Goal: Task Accomplishment & Management: Complete application form

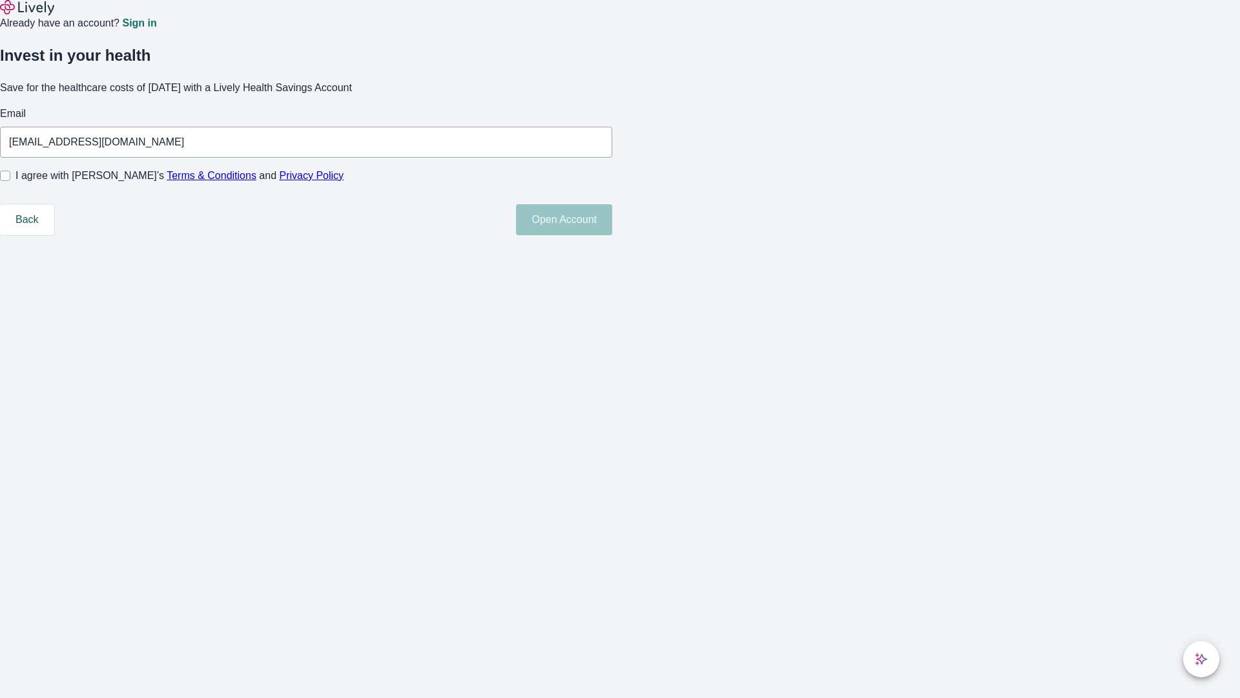
click at [10, 181] on input "I agree with Lively’s Terms & Conditions and Privacy Policy" at bounding box center [5, 176] width 10 height 10
checkbox input "true"
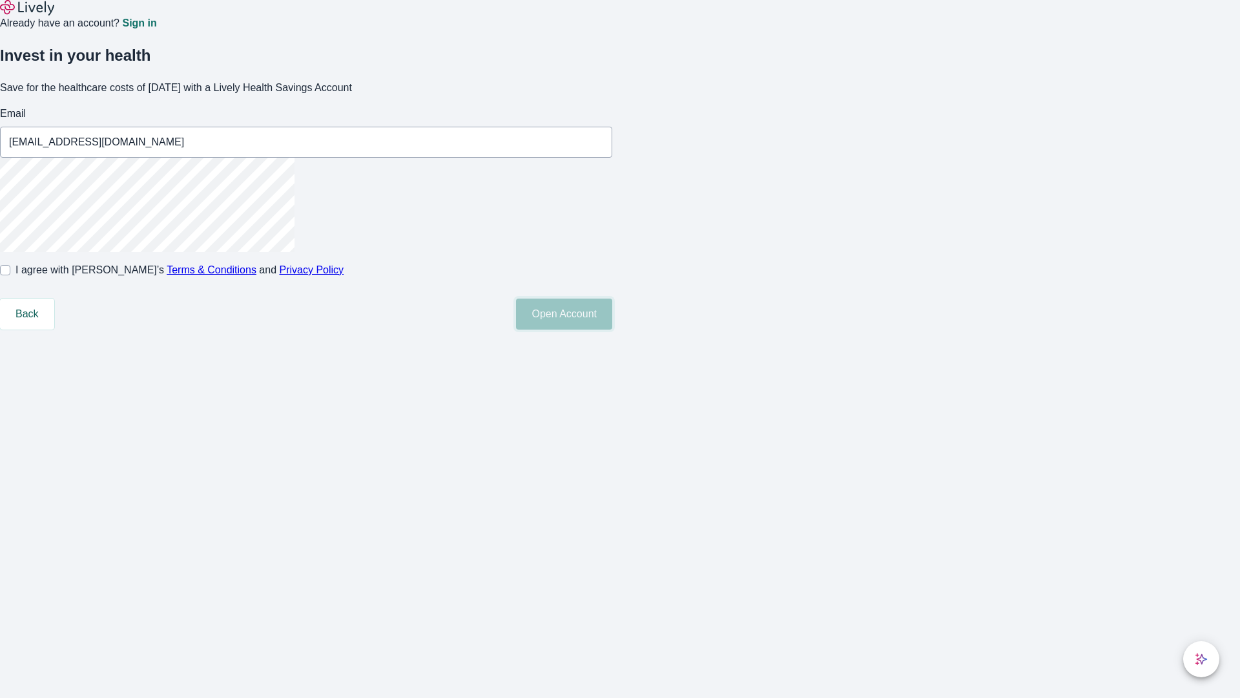
click at [612, 329] on button "Open Account" at bounding box center [564, 313] width 96 height 31
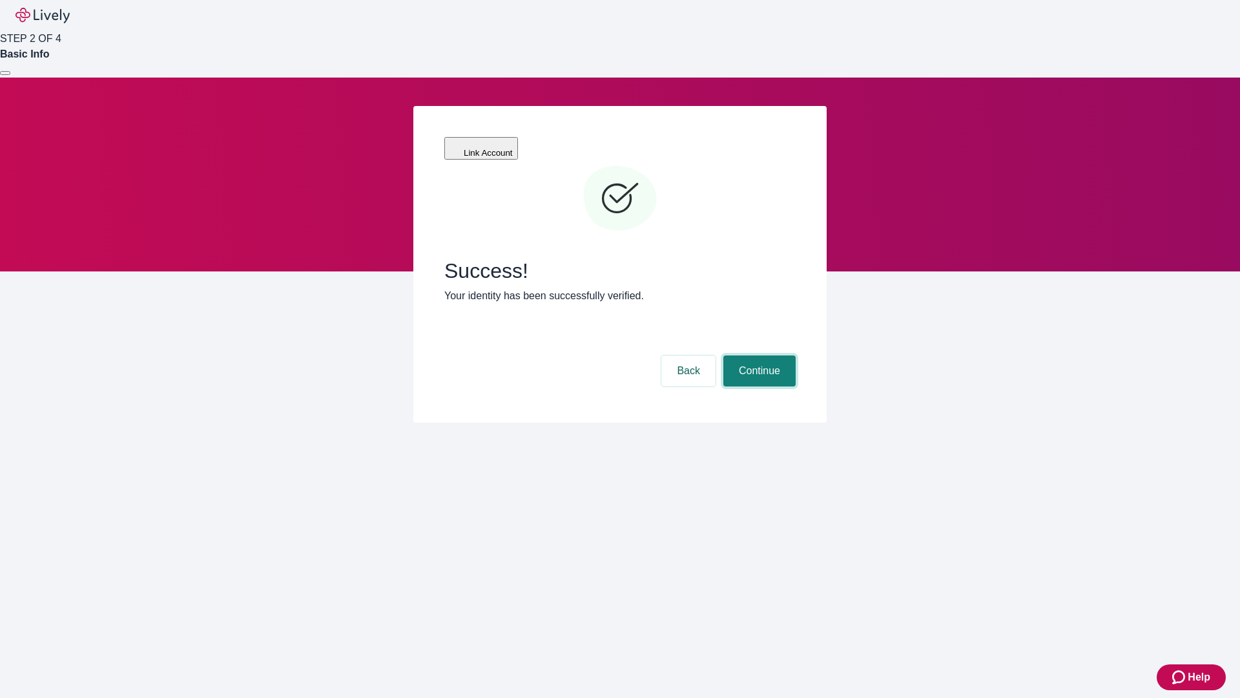
click at [758, 355] on button "Continue" at bounding box center [759, 370] width 72 height 31
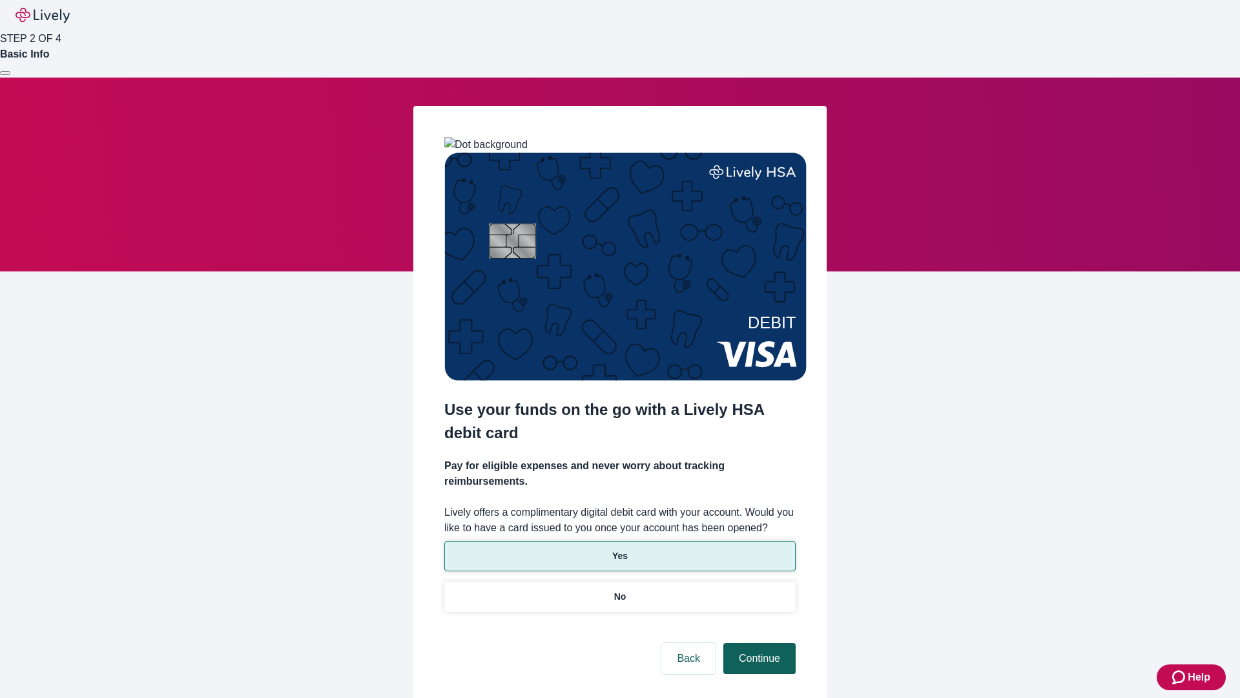
click at [619, 549] on p "Yes" at bounding box center [620, 556] width 16 height 14
click at [758, 643] on button "Continue" at bounding box center [759, 658] width 72 height 31
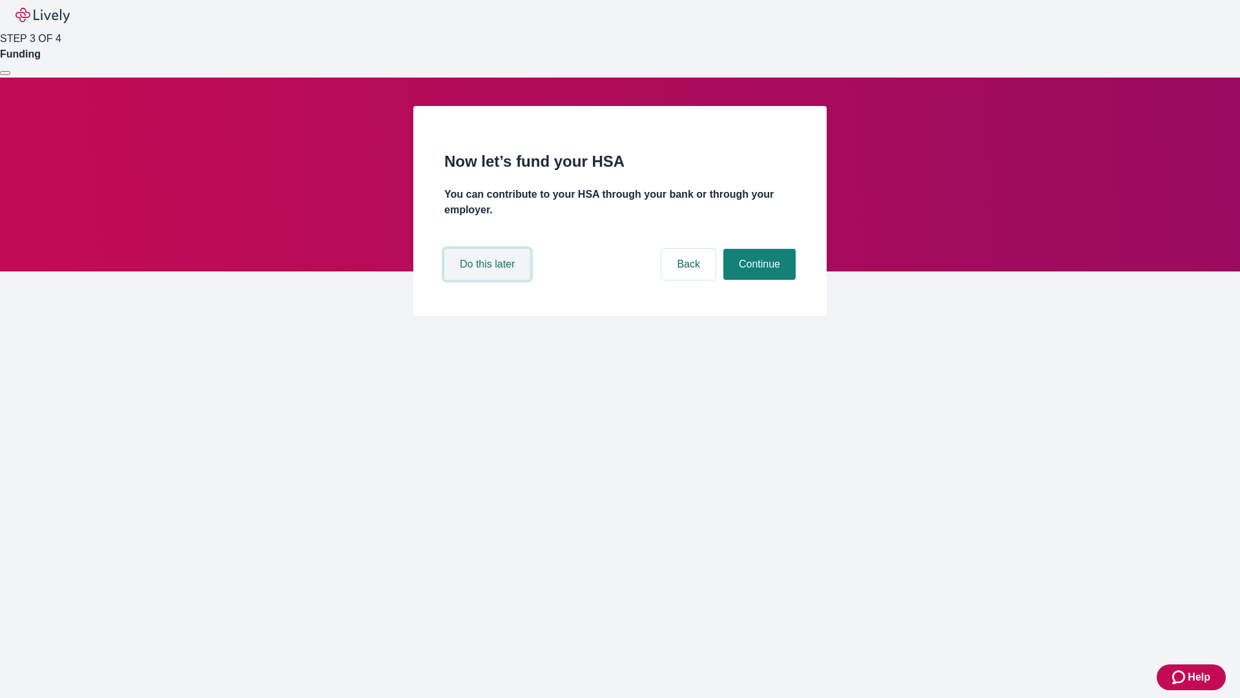
click at [489, 280] on button "Do this later" at bounding box center [487, 264] width 86 height 31
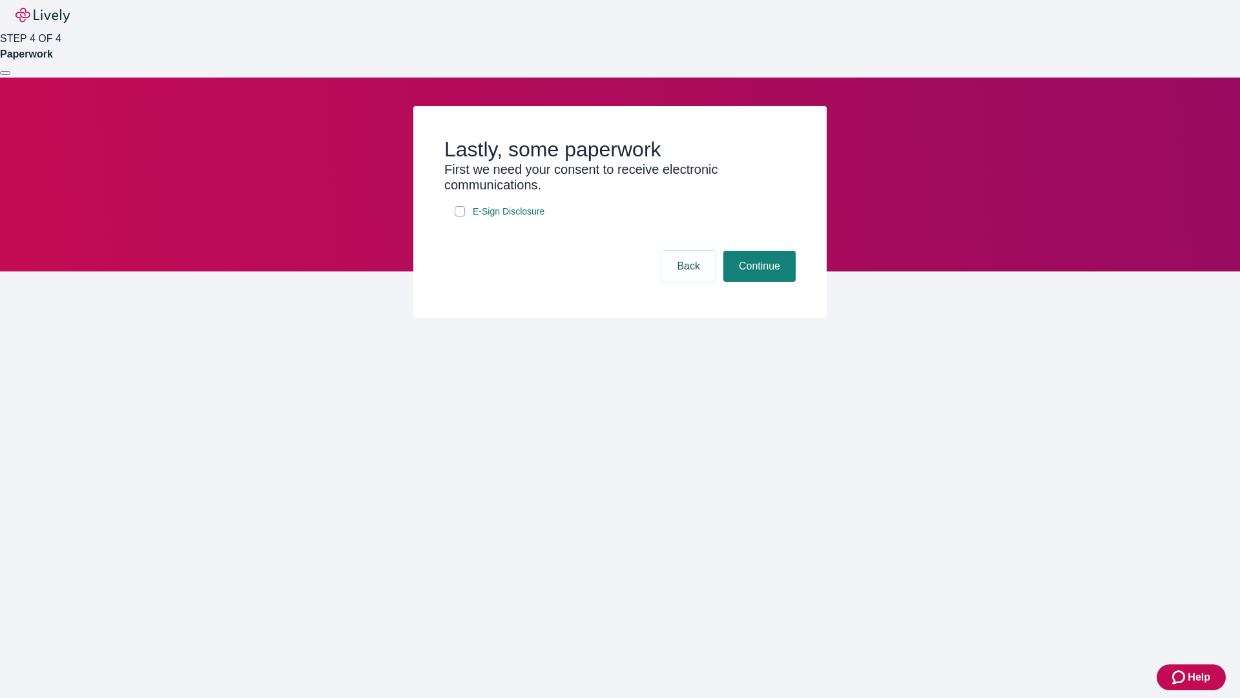
click at [460, 216] on input "E-Sign Disclosure" at bounding box center [460, 211] width 10 height 10
checkbox input "true"
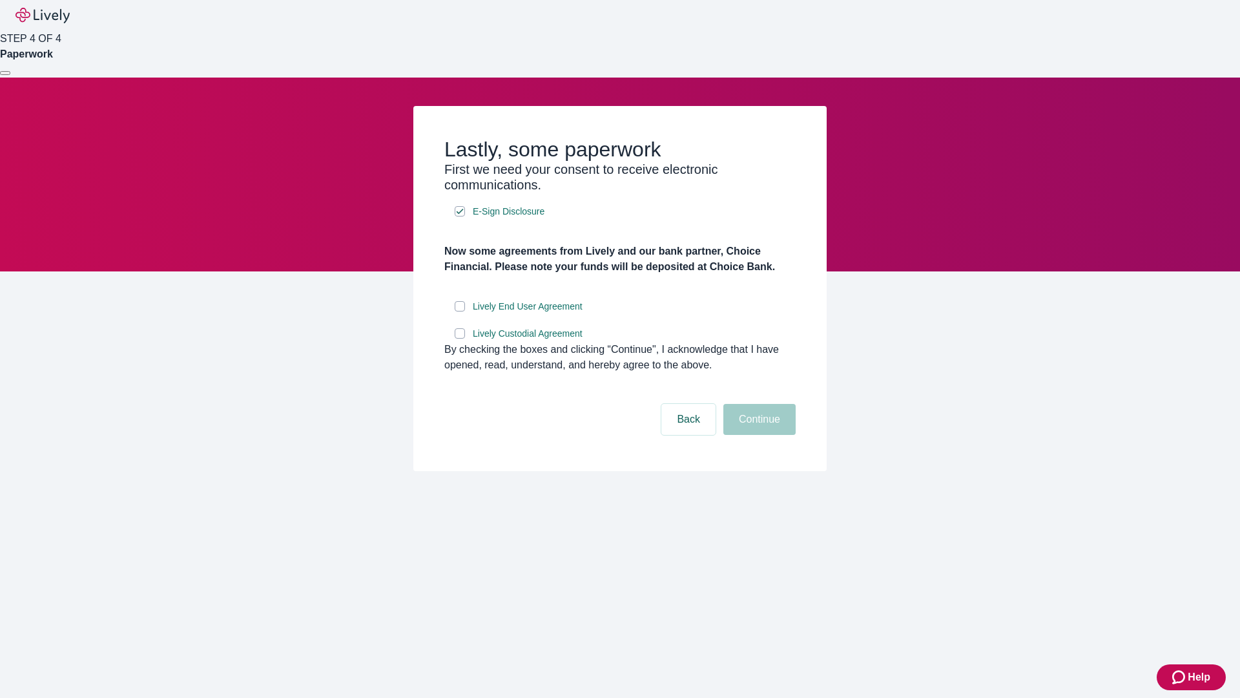
click at [460, 311] on input "Lively End User Agreement" at bounding box center [460, 306] width 10 height 10
checkbox input "true"
click at [460, 338] on input "Lively Custodial Agreement" at bounding box center [460, 333] width 10 height 10
checkbox input "true"
click at [758, 435] on button "Continue" at bounding box center [759, 419] width 72 height 31
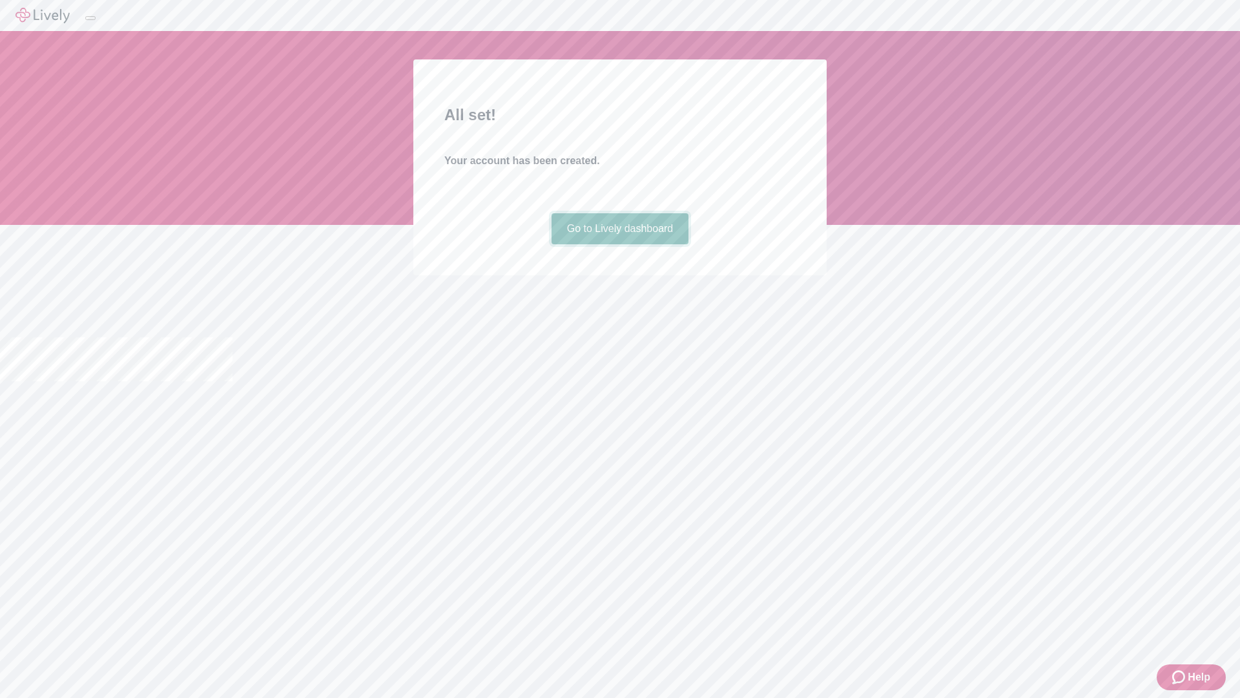
click at [619, 244] on link "Go to Lively dashboard" at bounding box center [621, 228] width 138 height 31
